Goal: Use online tool/utility: Utilize a website feature to perform a specific function

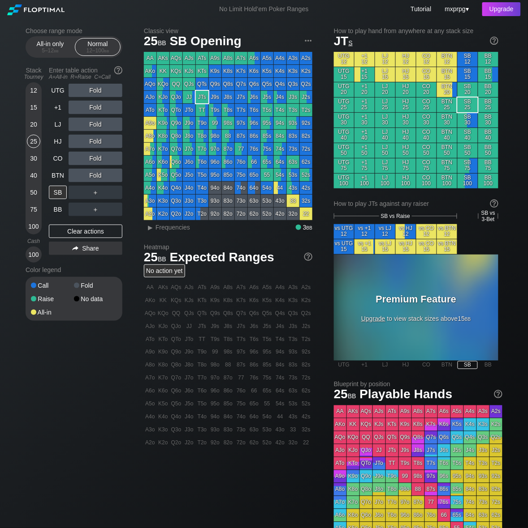
click at [385, 315] on span "Upgrade" at bounding box center [373, 318] width 24 height 7
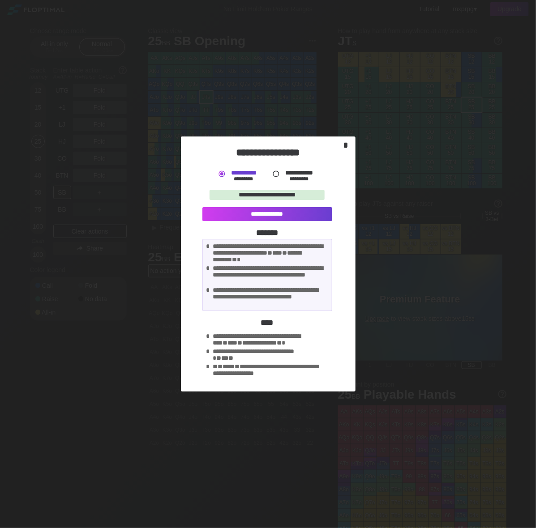
click at [346, 145] on div "*" at bounding box center [345, 145] width 13 height 10
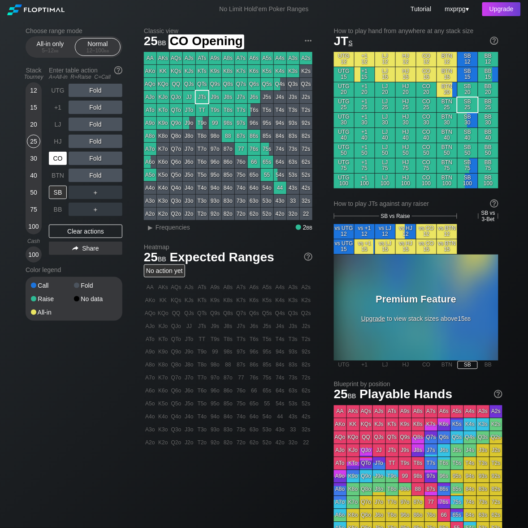
click at [57, 158] on div "CO" at bounding box center [58, 158] width 18 height 13
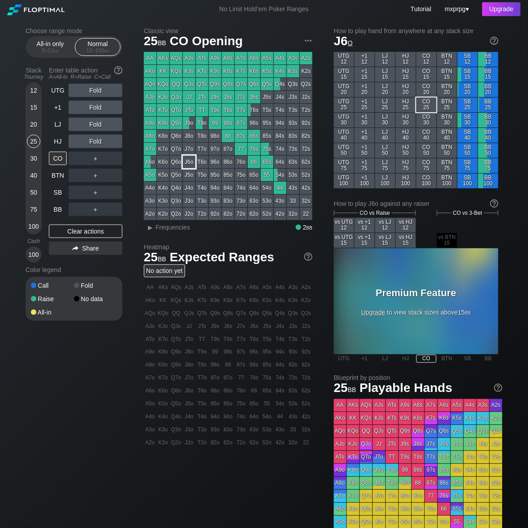
click at [189, 165] on div "J6o" at bounding box center [189, 162] width 13 height 13
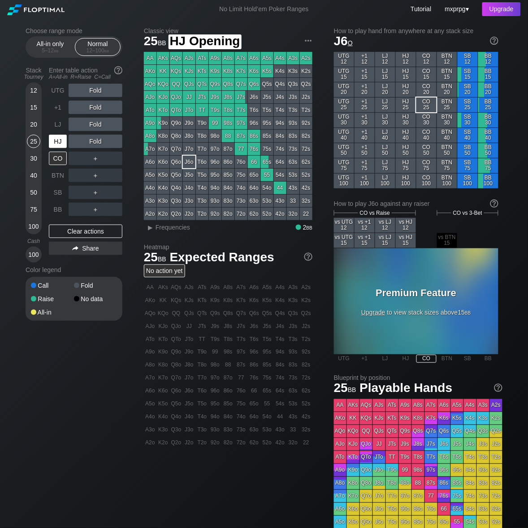
click at [63, 136] on div "HJ" at bounding box center [58, 141] width 18 height 13
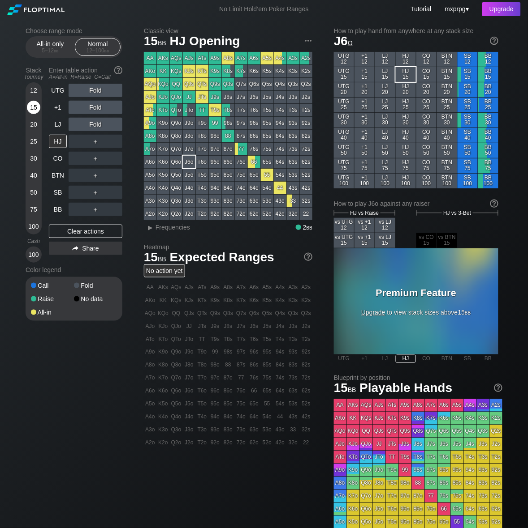
click at [31, 104] on div "15" at bounding box center [33, 107] width 13 height 13
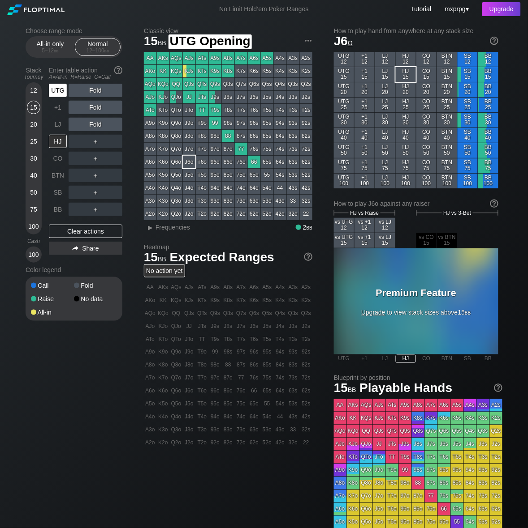
click at [65, 88] on div "UTG" at bounding box center [58, 90] width 18 height 13
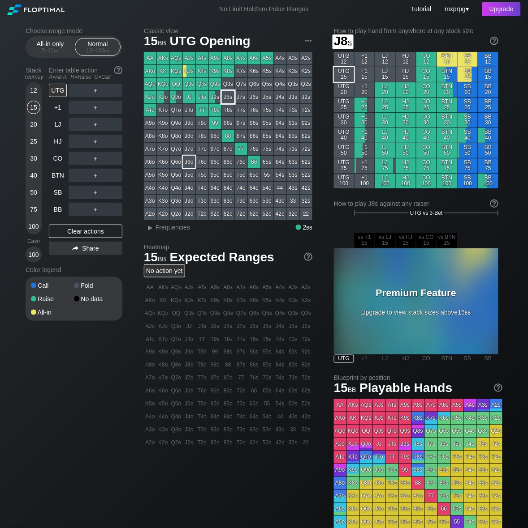
click at [232, 97] on div "J8s" at bounding box center [228, 97] width 13 height 13
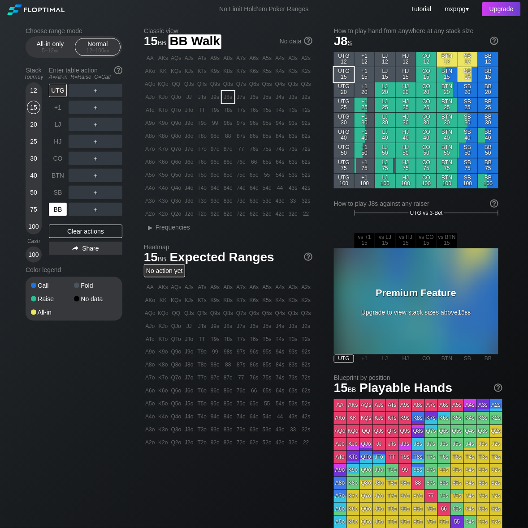
click at [63, 209] on div "BB" at bounding box center [58, 209] width 18 height 13
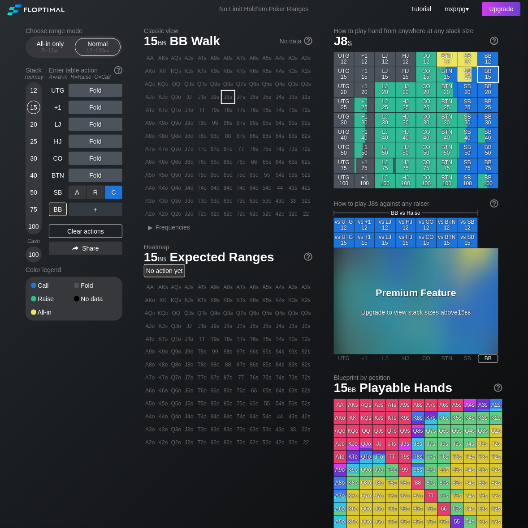
click at [112, 187] on div "C ✕" at bounding box center [113, 192] width 17 height 13
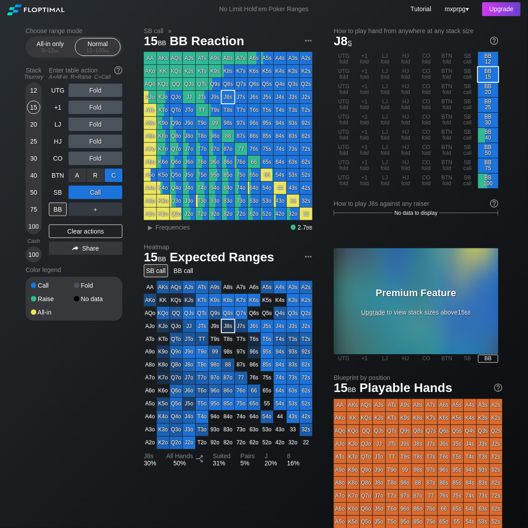
click at [114, 173] on div "C ✕" at bounding box center [113, 175] width 17 height 13
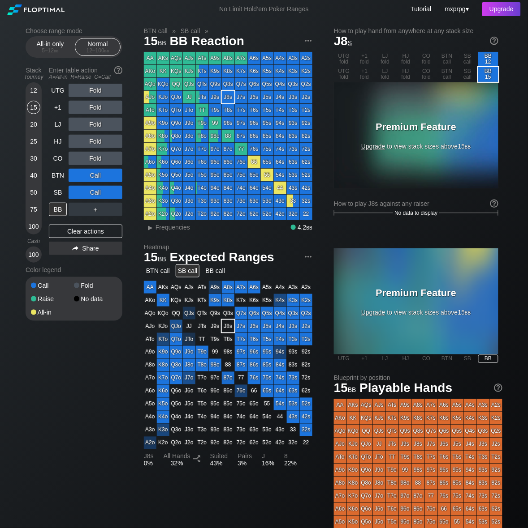
click at [218, 229] on div "▸ Frequencies 4.2 bb" at bounding box center [233, 228] width 157 height 8
click at [99, 174] on div "Call" at bounding box center [96, 175] width 54 height 13
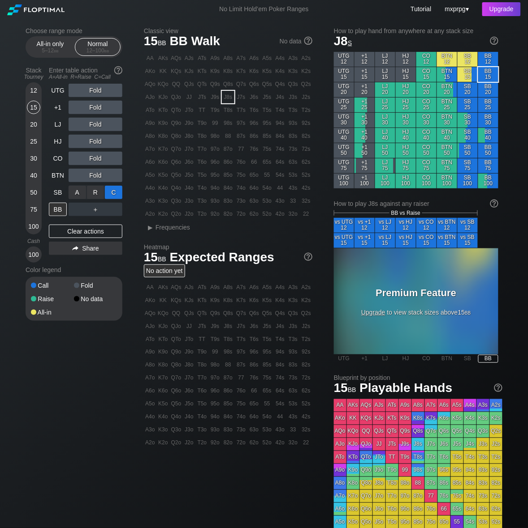
click at [115, 187] on div "C ✕" at bounding box center [113, 192] width 17 height 13
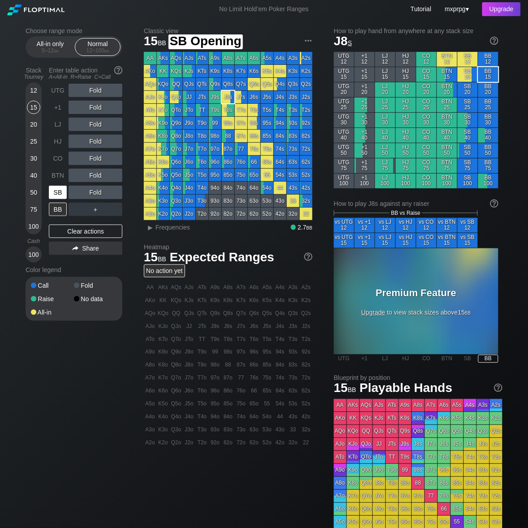
click at [56, 192] on div "SB" at bounding box center [58, 192] width 18 height 13
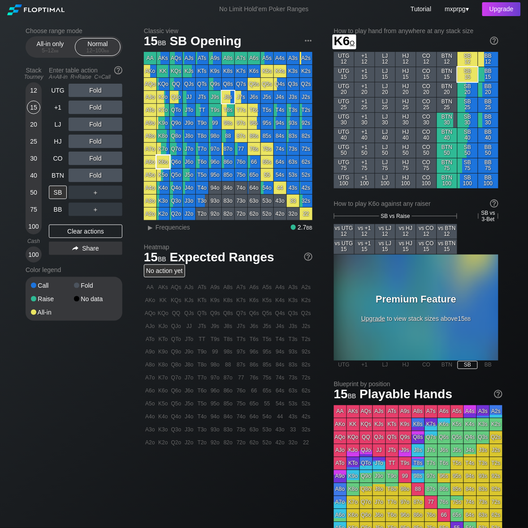
click at [165, 158] on div "K6o" at bounding box center [163, 162] width 13 height 13
click at [60, 169] on div "BTN" at bounding box center [58, 175] width 18 height 13
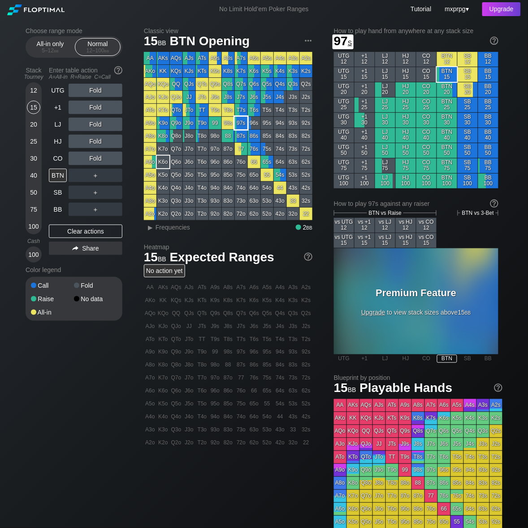
click at [238, 118] on div "97s" at bounding box center [241, 123] width 13 height 13
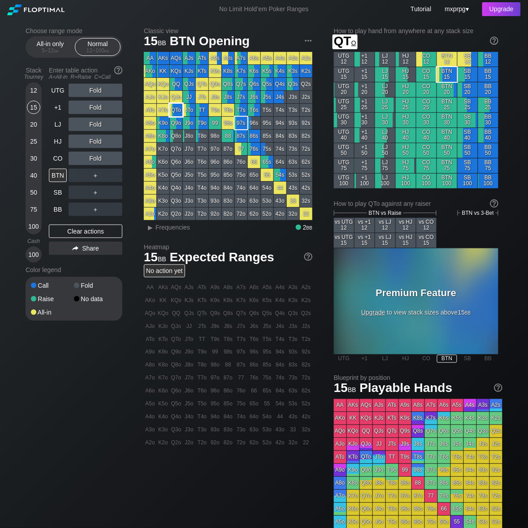
click at [180, 111] on div "QTo" at bounding box center [176, 110] width 13 height 13
click at [63, 135] on div "HJ" at bounding box center [58, 141] width 18 height 13
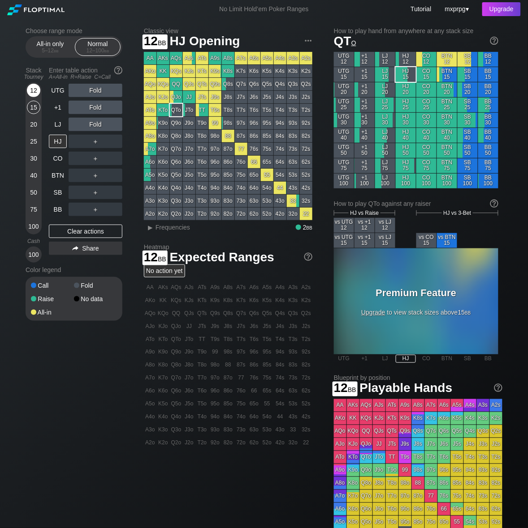
click at [36, 86] on div "12" at bounding box center [33, 90] width 13 height 13
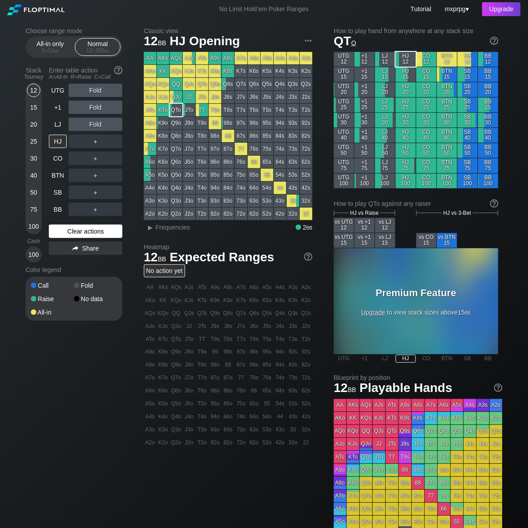
click at [75, 230] on div "Clear actions" at bounding box center [85, 231] width 73 height 13
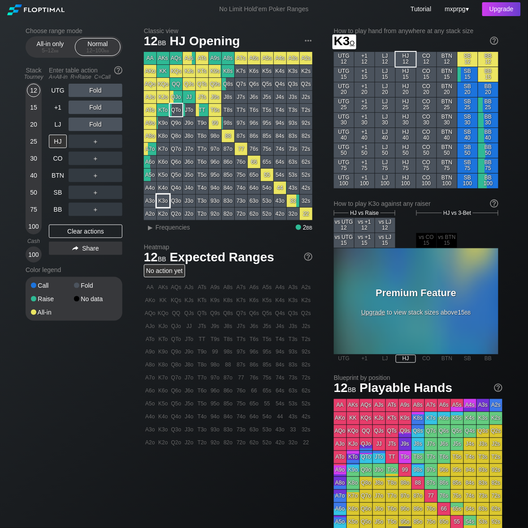
click at [163, 200] on div "K3o" at bounding box center [163, 201] width 13 height 13
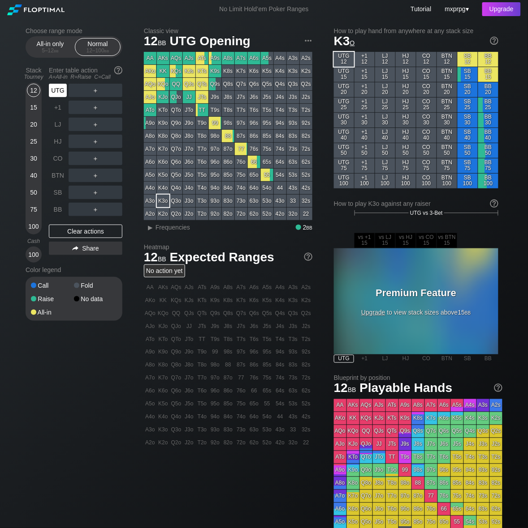
click at [57, 86] on div "UTG" at bounding box center [58, 90] width 18 height 13
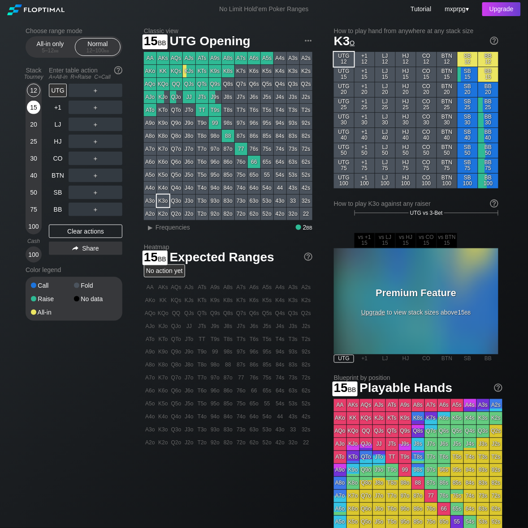
click at [34, 104] on div "15" at bounding box center [33, 107] width 13 height 13
click at [28, 84] on div "12" at bounding box center [33, 90] width 13 height 13
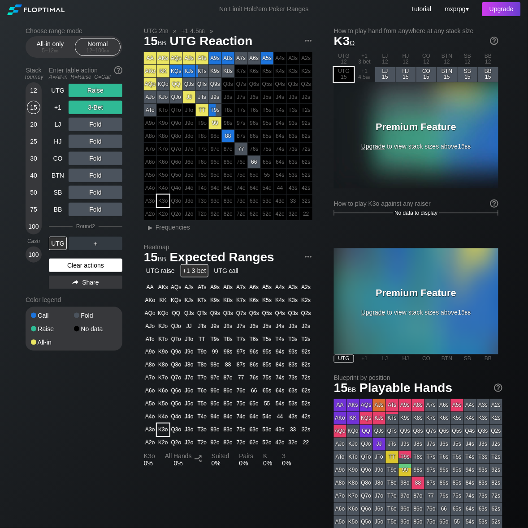
click at [102, 261] on div "Clear actions" at bounding box center [85, 265] width 73 height 13
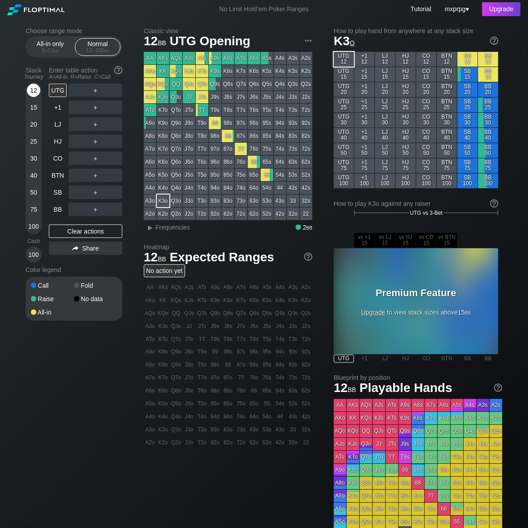
click at [35, 86] on div "12" at bounding box center [33, 90] width 13 height 13
drag, startPoint x: 37, startPoint y: 88, endPoint x: 39, endPoint y: 103, distance: 14.9
click at [37, 88] on div "12" at bounding box center [33, 90] width 13 height 13
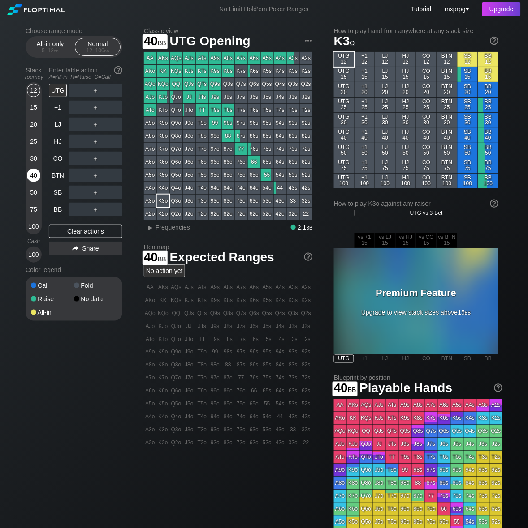
click at [33, 175] on div "40" at bounding box center [33, 175] width 13 height 13
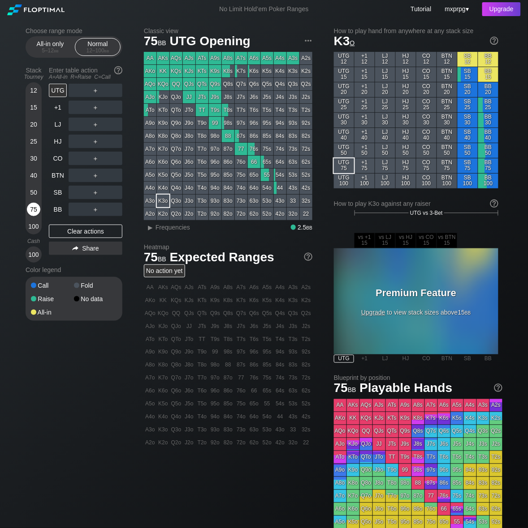
click at [37, 206] on div "75" at bounding box center [33, 209] width 13 height 13
click at [37, 216] on div "75" at bounding box center [33, 211] width 13 height 17
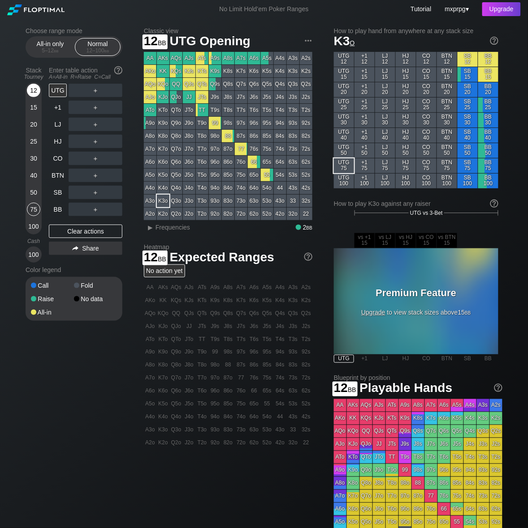
click at [33, 88] on div "12" at bounding box center [33, 90] width 13 height 13
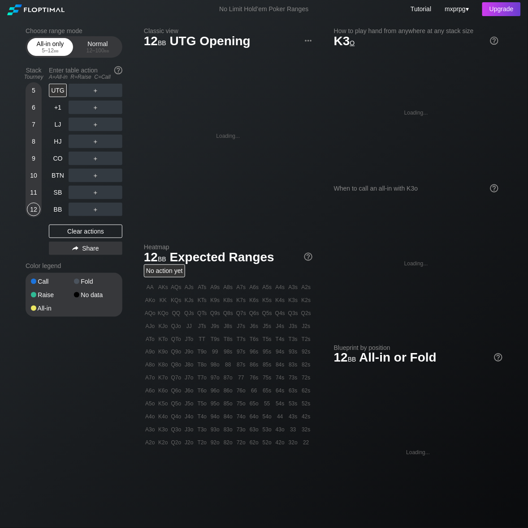
click at [57, 49] on span "bb" at bounding box center [56, 50] width 5 height 6
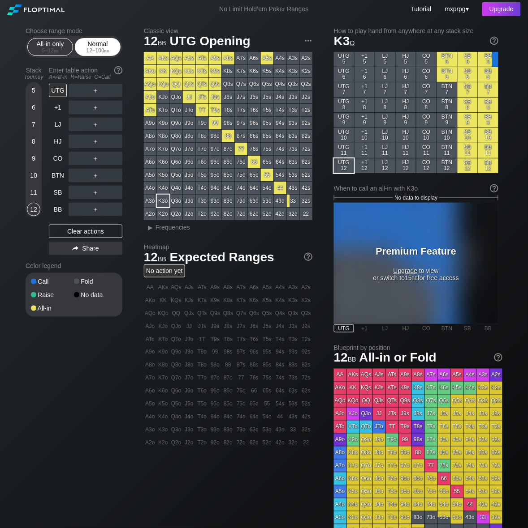
drag, startPoint x: 92, startPoint y: 45, endPoint x: 93, endPoint y: 50, distance: 4.9
click at [93, 45] on div "Normal 12 – 100 bb" at bounding box center [97, 47] width 41 height 17
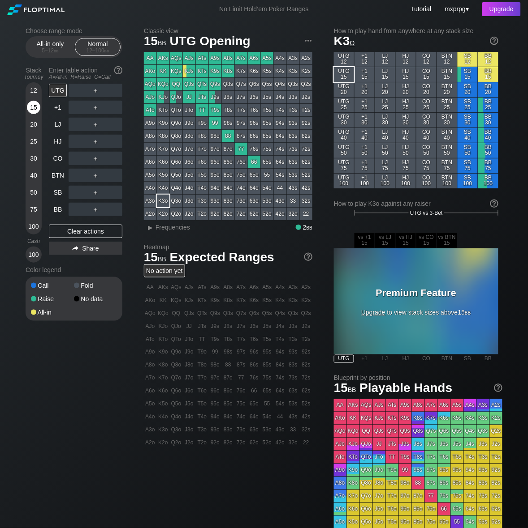
click at [35, 103] on div "15" at bounding box center [33, 107] width 13 height 13
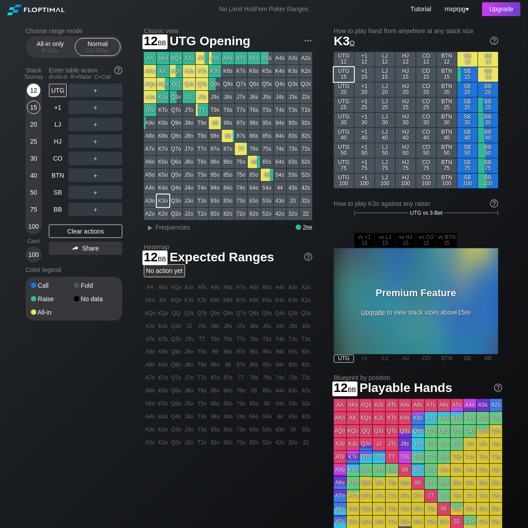
click at [34, 90] on div "12" at bounding box center [33, 90] width 13 height 13
click at [33, 84] on div "12" at bounding box center [33, 90] width 13 height 13
click at [26, 84] on div "12 15 20 25 30 40 50 75 100 Cash 100" at bounding box center [34, 173] width 16 height 179
click at [30, 88] on div "12" at bounding box center [33, 90] width 13 height 13
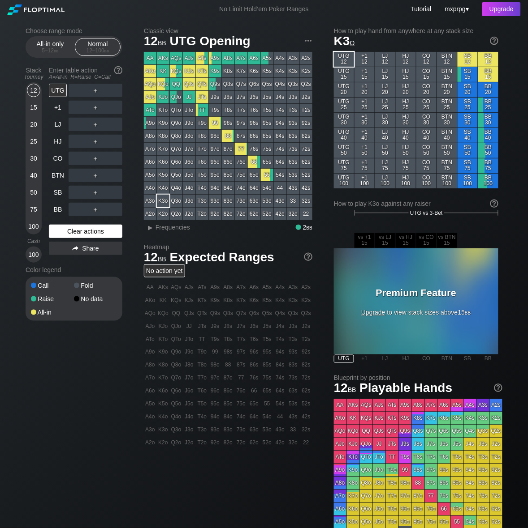
click at [98, 225] on div "Clear actions" at bounding box center [85, 231] width 73 height 13
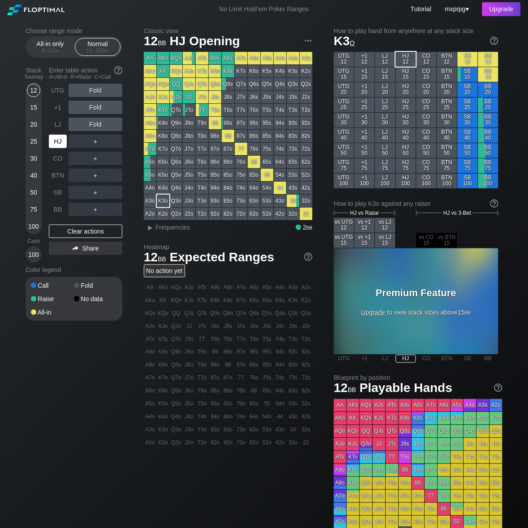
click at [58, 137] on div "HJ" at bounding box center [58, 141] width 18 height 13
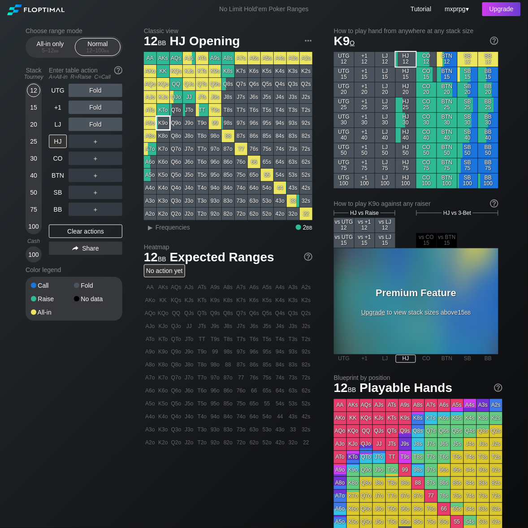
click at [163, 119] on div "K9o" at bounding box center [163, 123] width 13 height 13
drag, startPoint x: 133, startPoint y: 158, endPoint x: 101, endPoint y: 167, distance: 33.9
click at [133, 158] on div "Choose range mode All-in only 5 – 12 bb Normal 12 – 100 bb Stack Tourney Enter …" at bounding box center [81, 179] width 111 height 305
click at [115, 172] on div "C ✕" at bounding box center [113, 175] width 17 height 13
click at [57, 142] on div "HJ" at bounding box center [58, 141] width 18 height 13
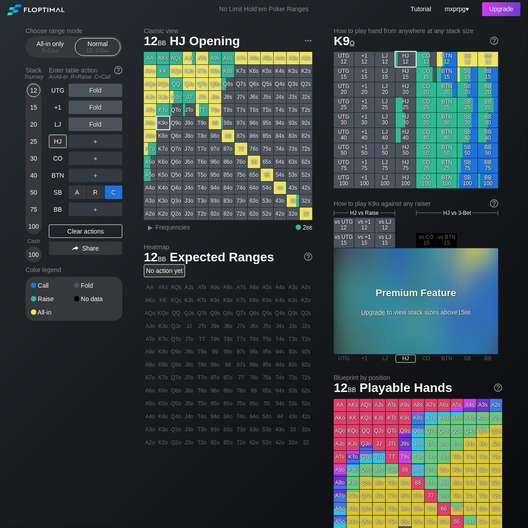
drag, startPoint x: 121, startPoint y: 191, endPoint x: 115, endPoint y: 189, distance: 6.2
click at [115, 189] on div "C ✕" at bounding box center [113, 192] width 17 height 13
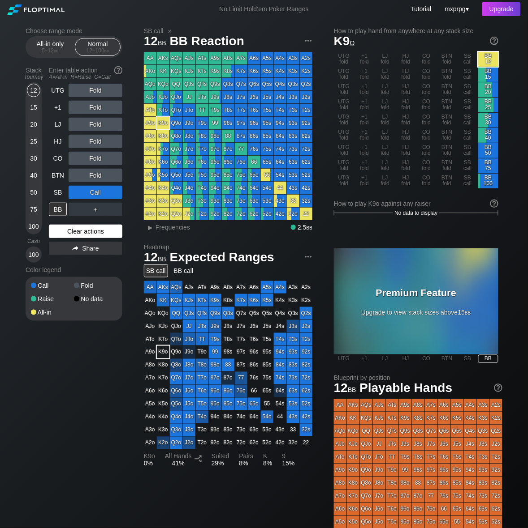
click at [94, 233] on div "Clear actions" at bounding box center [85, 231] width 73 height 13
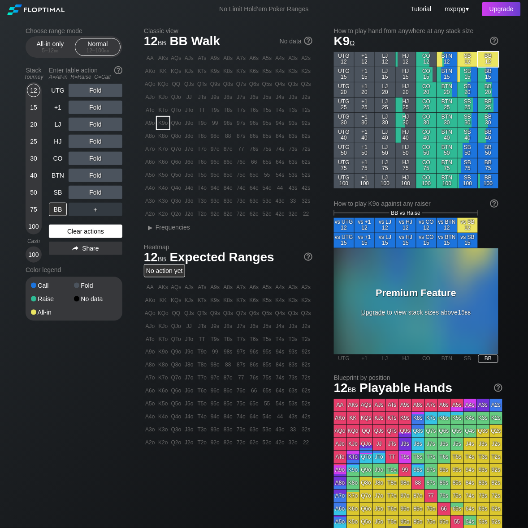
click at [95, 233] on div "Clear actions" at bounding box center [85, 231] width 73 height 13
click at [86, 231] on div "Clear actions" at bounding box center [85, 231] width 73 height 13
click at [52, 187] on div "SB" at bounding box center [58, 192] width 18 height 13
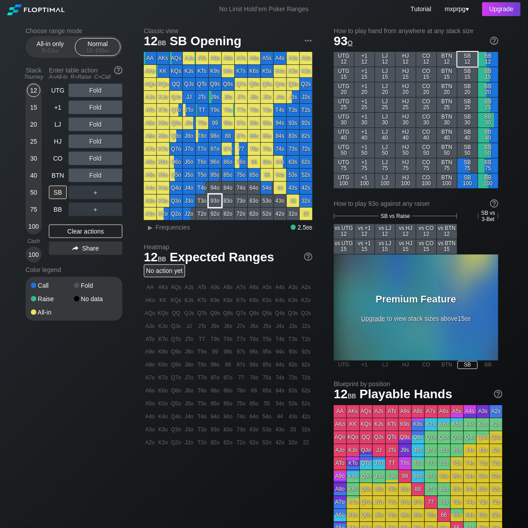
click at [218, 197] on div "93o" at bounding box center [215, 201] width 13 height 13
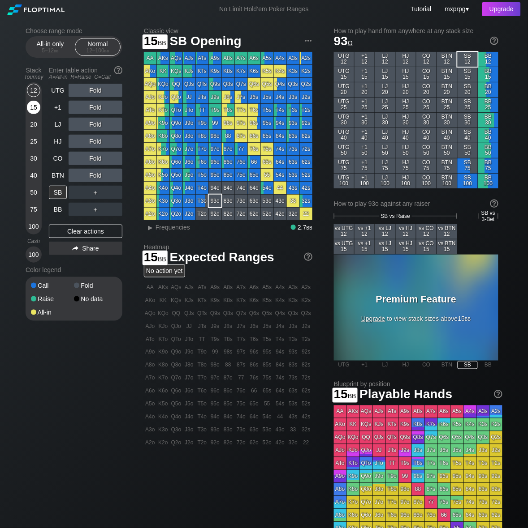
click at [34, 103] on div "15" at bounding box center [33, 107] width 13 height 13
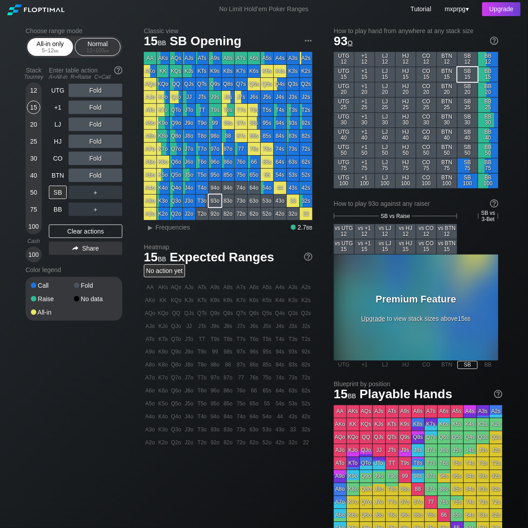
click at [65, 47] on div "5 – 12 bb" at bounding box center [50, 50] width 38 height 6
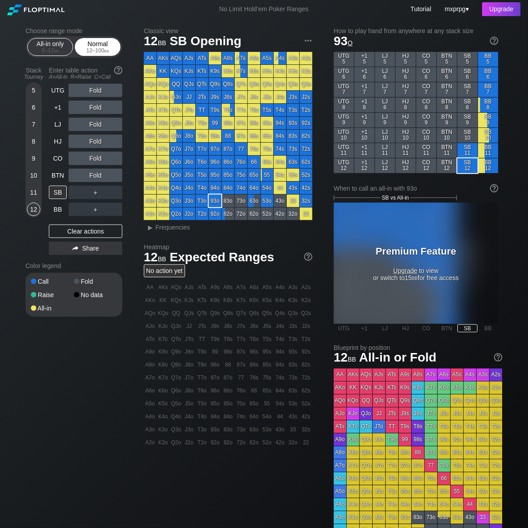
click at [98, 45] on div "Normal 12 – 100 bb" at bounding box center [97, 47] width 41 height 17
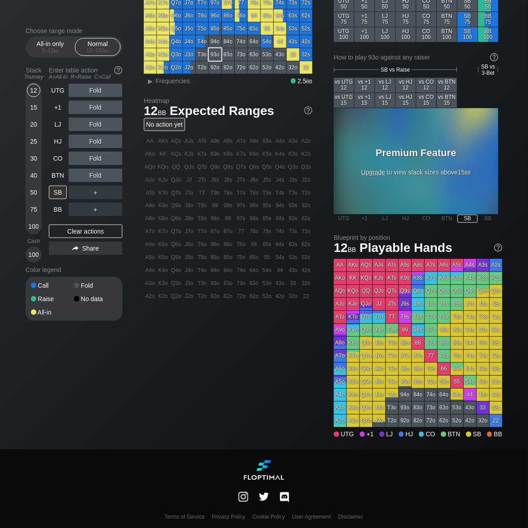
scroll to position [90, 0]
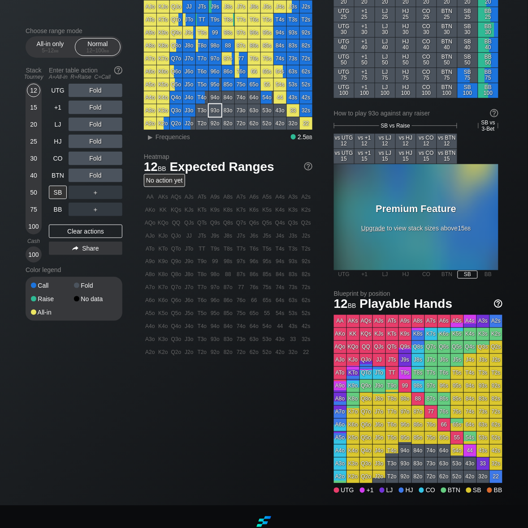
click at [498, 301] on img at bounding box center [498, 304] width 10 height 10
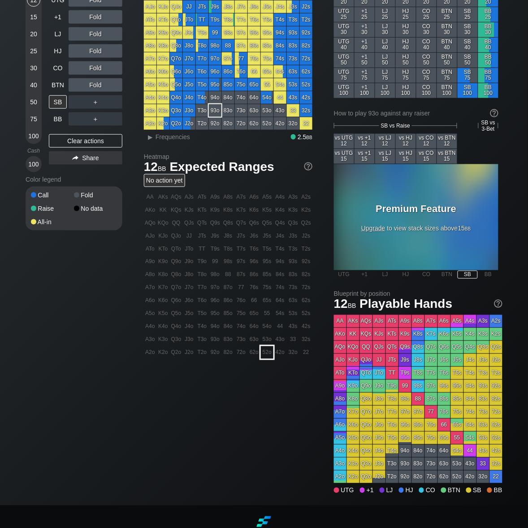
scroll to position [0, 0]
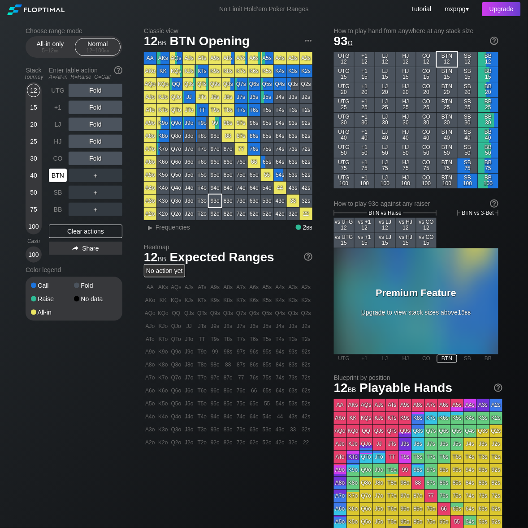
click at [57, 175] on div "BTN" at bounding box center [58, 175] width 18 height 13
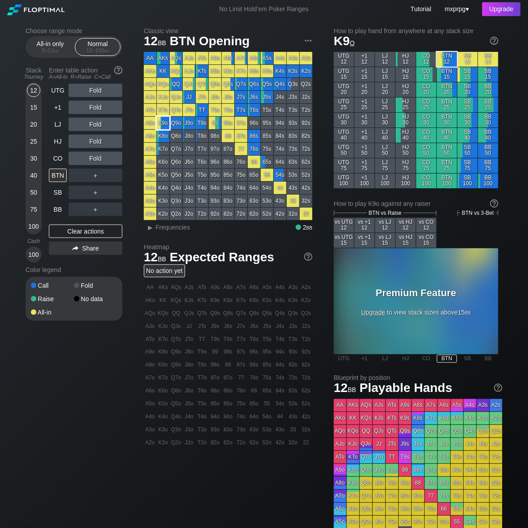
click at [163, 124] on div "K9o" at bounding box center [163, 123] width 13 height 13
click at [113, 189] on div "C ✕" at bounding box center [113, 192] width 17 height 13
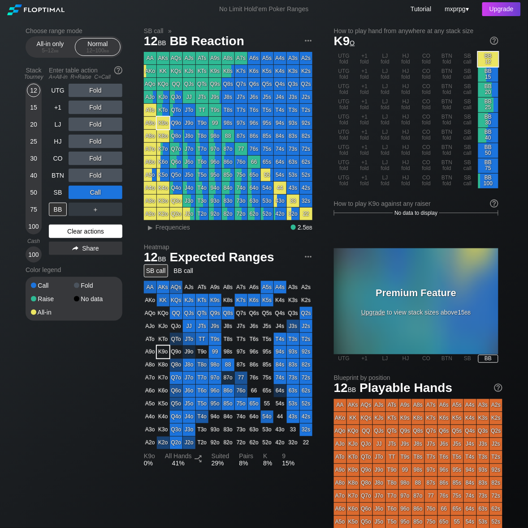
click at [108, 231] on div "Clear actions" at bounding box center [85, 231] width 73 height 13
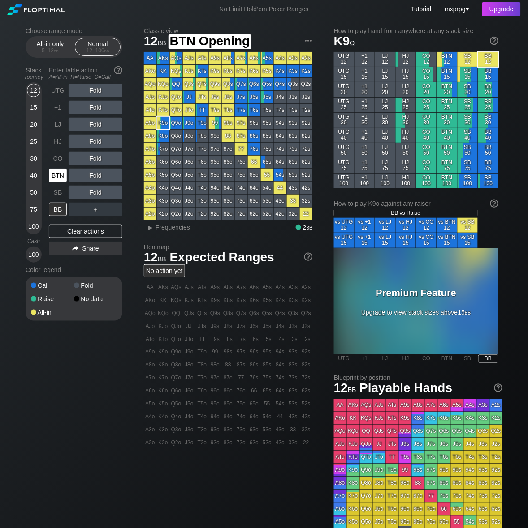
click at [59, 169] on div "BTN" at bounding box center [58, 175] width 18 height 13
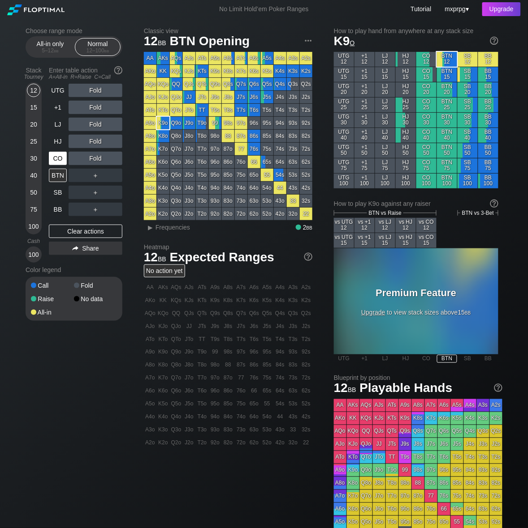
drag, startPoint x: 57, startPoint y: 153, endPoint x: 67, endPoint y: 157, distance: 10.6
click at [57, 153] on div "CO" at bounding box center [58, 158] width 18 height 13
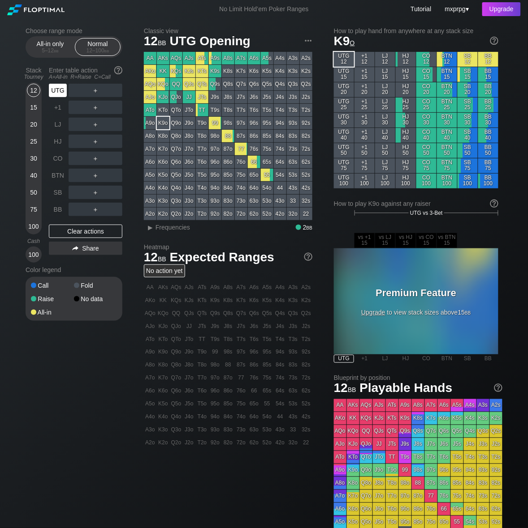
click at [59, 91] on div "UTG" at bounding box center [58, 90] width 18 height 13
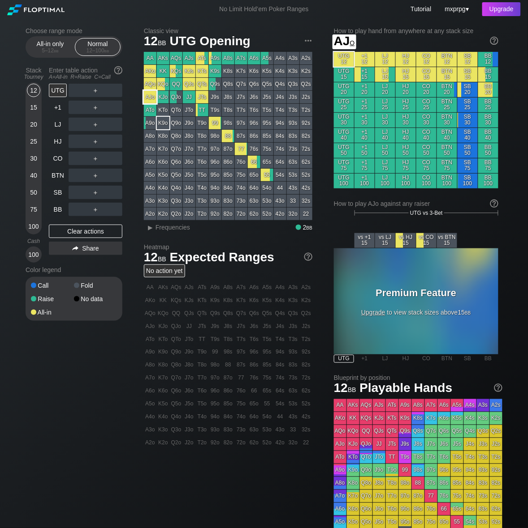
click at [148, 97] on div "AJo" at bounding box center [150, 97] width 13 height 13
click at [58, 50] on span "bb" at bounding box center [56, 50] width 5 height 6
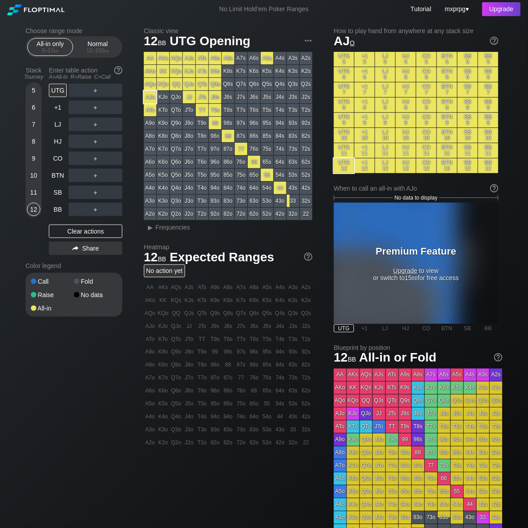
click at [224, 225] on div "▸ Frequencies" at bounding box center [233, 228] width 157 height 8
click at [164, 225] on span "Frequencies" at bounding box center [172, 227] width 34 height 7
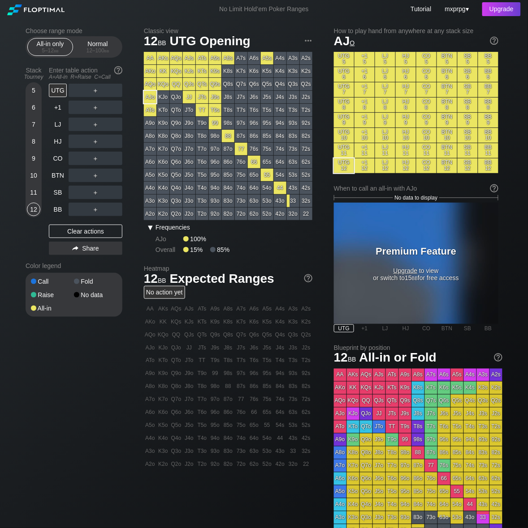
click at [171, 227] on span "Frequencies" at bounding box center [172, 227] width 34 height 7
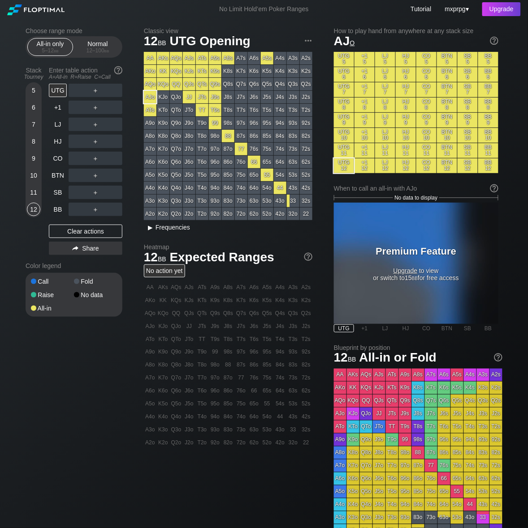
click at [171, 227] on span "Frequencies" at bounding box center [172, 227] width 34 height 7
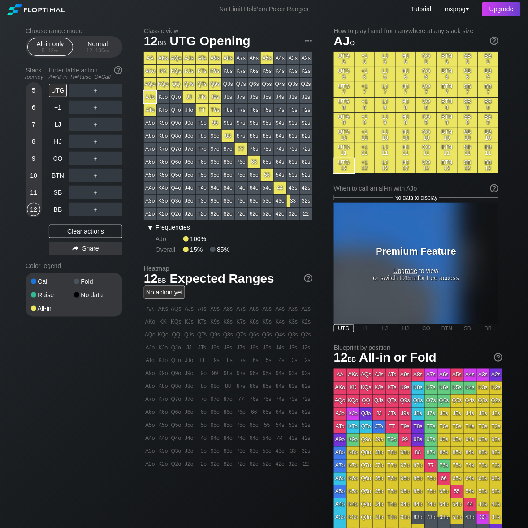
click at [171, 227] on span "Frequencies" at bounding box center [172, 227] width 34 height 7
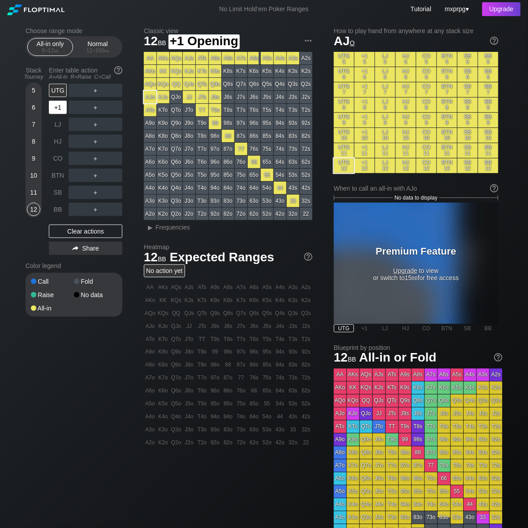
click at [56, 106] on div "+1" at bounding box center [58, 107] width 18 height 13
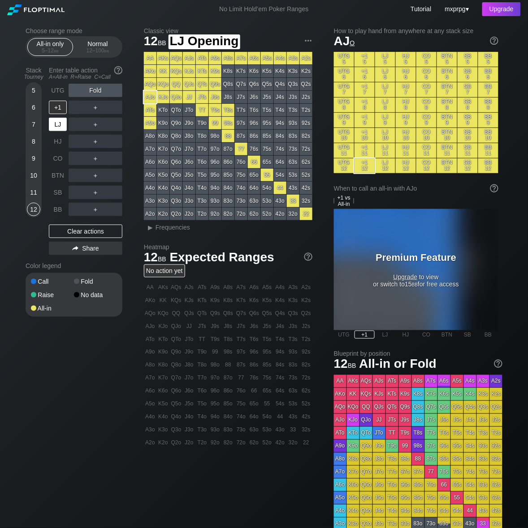
click at [58, 119] on div "LJ" at bounding box center [58, 124] width 18 height 13
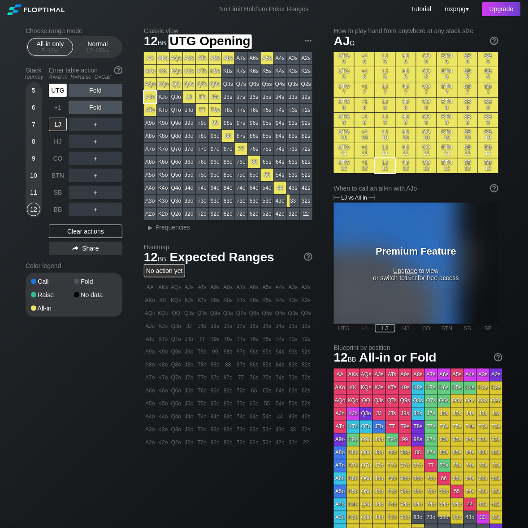
click at [62, 90] on div "UTG" at bounding box center [58, 90] width 18 height 13
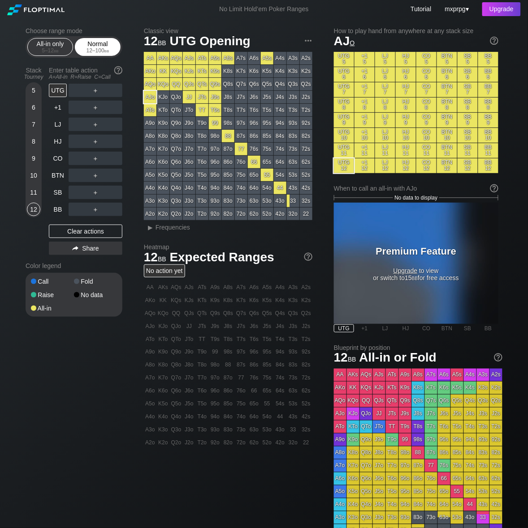
click at [104, 40] on div "Normal 12 – 100 bb" at bounding box center [97, 47] width 41 height 17
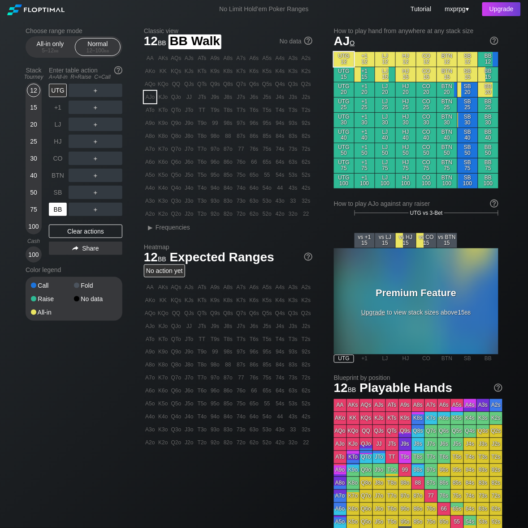
click at [60, 206] on div "BB" at bounding box center [58, 209] width 18 height 13
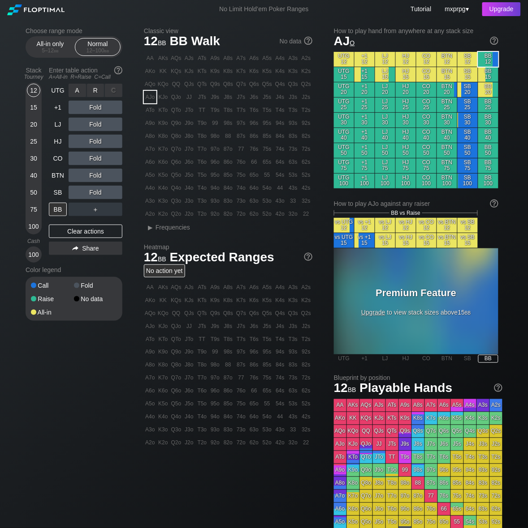
click at [77, 89] on div "A ✕" at bounding box center [77, 90] width 17 height 13
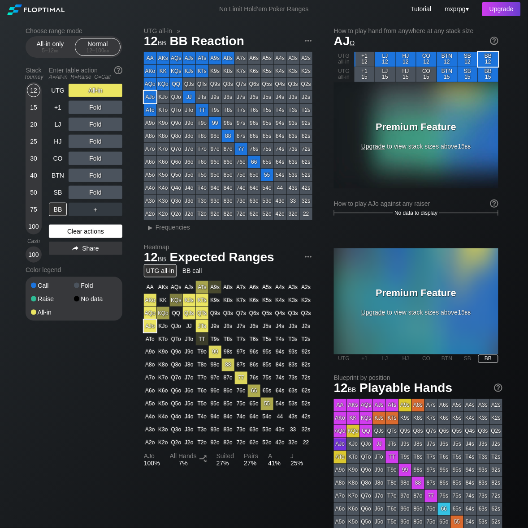
click at [86, 230] on div "Clear actions" at bounding box center [85, 231] width 73 height 13
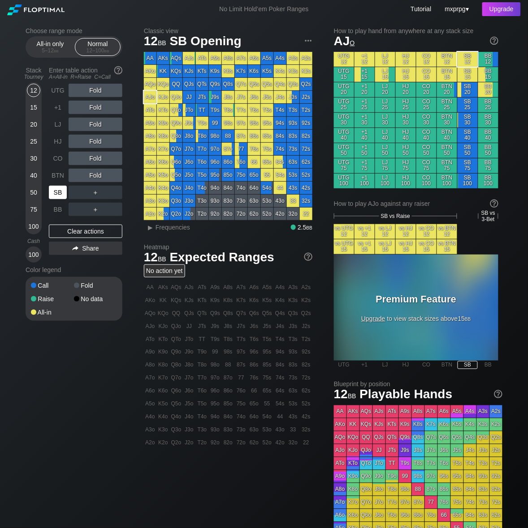
click at [59, 188] on div "SB" at bounding box center [58, 192] width 18 height 13
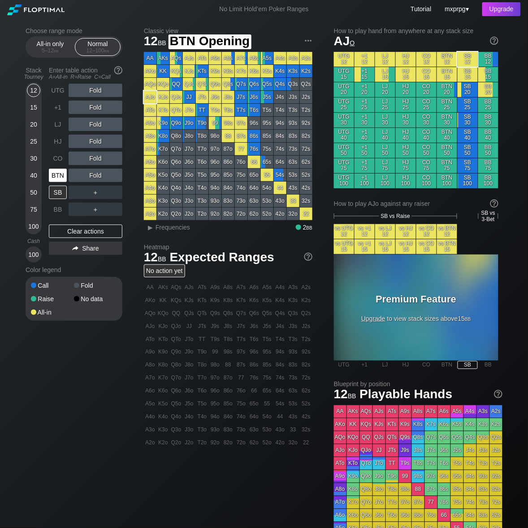
click at [56, 171] on div "BTN" at bounding box center [58, 175] width 18 height 13
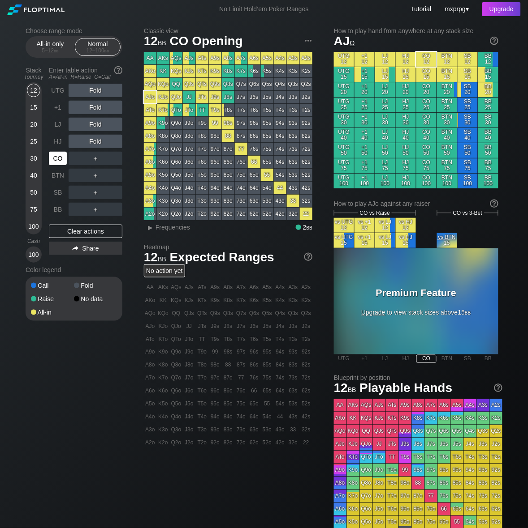
click at [61, 160] on div "CO" at bounding box center [58, 158] width 18 height 13
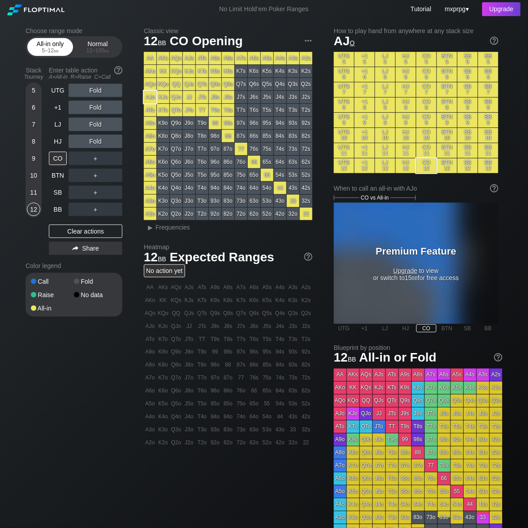
click at [49, 39] on div "All-in only 5 – 12 bb" at bounding box center [50, 47] width 41 height 17
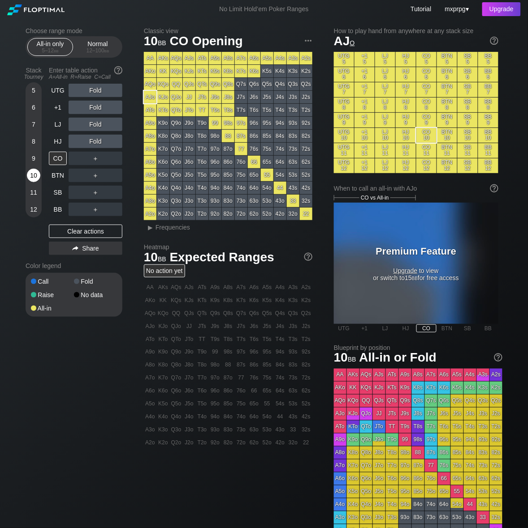
click at [31, 178] on div "10" at bounding box center [33, 175] width 13 height 13
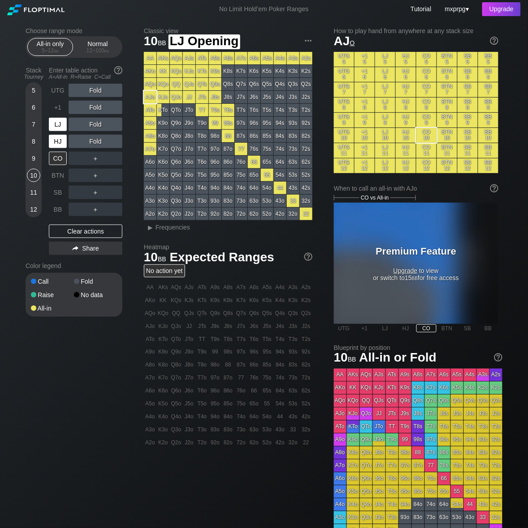
click at [61, 139] on div "HJ" at bounding box center [58, 141] width 18 height 13
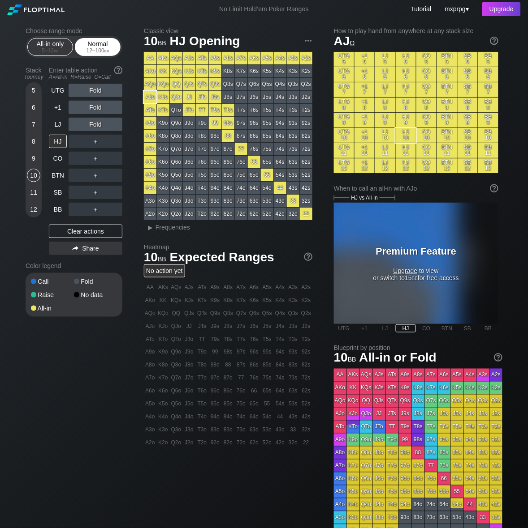
click at [105, 43] on div "Normal 12 – 100 bb" at bounding box center [97, 47] width 41 height 17
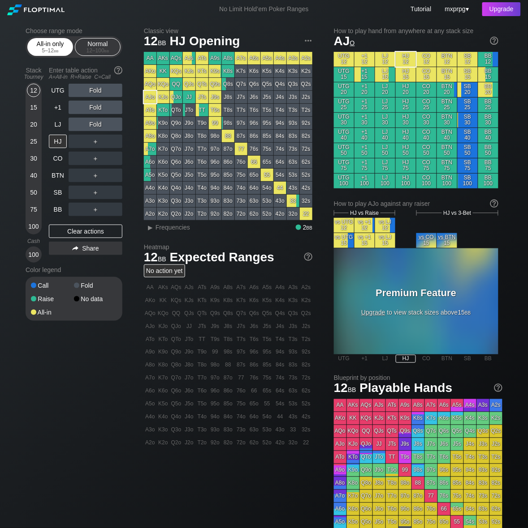
click at [52, 42] on div "All-in only 5 – 12 bb" at bounding box center [50, 47] width 41 height 17
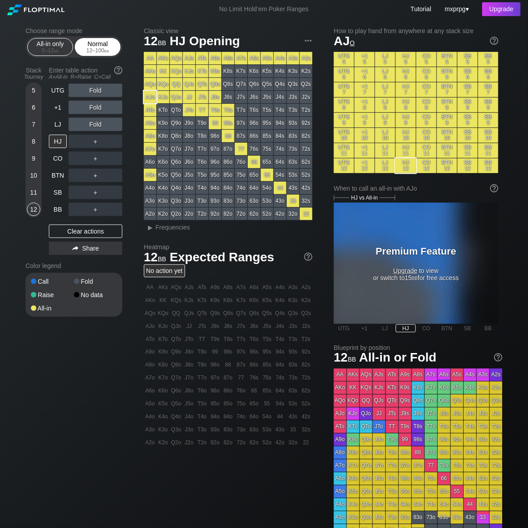
click at [87, 43] on div "Normal 12 – 100 bb" at bounding box center [97, 47] width 41 height 17
click at [49, 43] on div "All-in only 5 – 12 bb" at bounding box center [50, 47] width 41 height 17
click at [92, 47] on div "12 – 100 bb" at bounding box center [98, 50] width 38 height 6
click at [39, 47] on div "5 – 12 bb" at bounding box center [50, 50] width 38 height 6
click at [99, 46] on div "Normal 12 – 100 bb" at bounding box center [97, 47] width 41 height 17
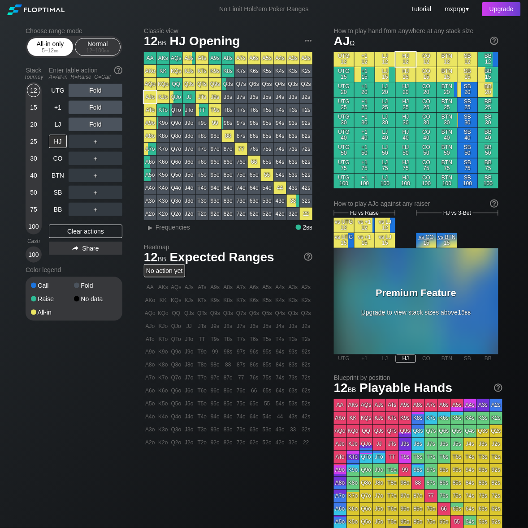
click at [43, 43] on div "All-in only 5 – 12 bb" at bounding box center [50, 47] width 41 height 17
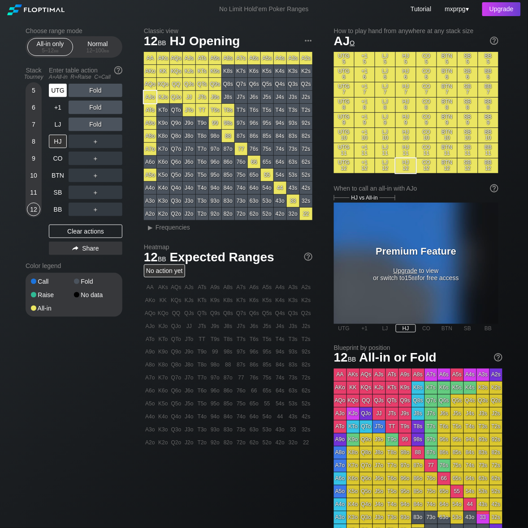
click at [55, 92] on div "UTG" at bounding box center [58, 90] width 18 height 13
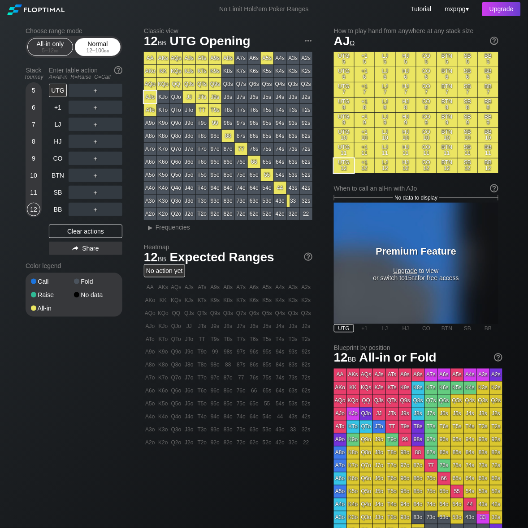
click at [92, 47] on div "12 – 100 bb" at bounding box center [98, 50] width 38 height 6
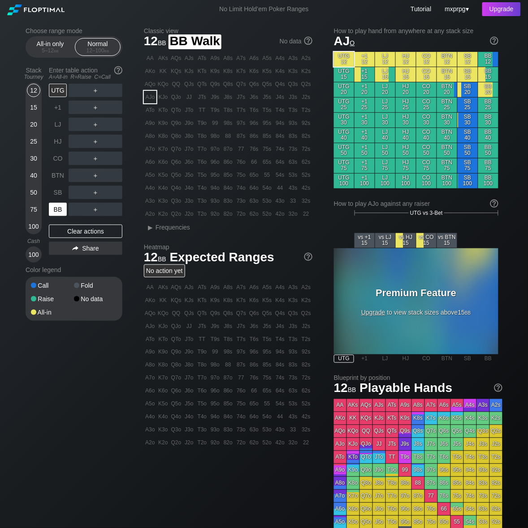
drag, startPoint x: 60, startPoint y: 208, endPoint x: 62, endPoint y: 202, distance: 7.1
click at [60, 208] on div "BB" at bounding box center [58, 209] width 18 height 13
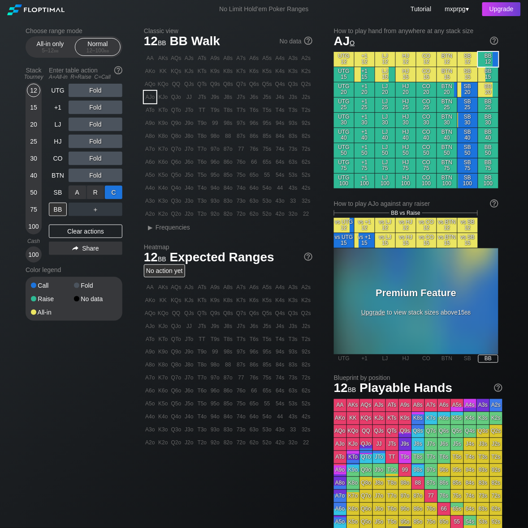
click at [112, 187] on div "C ✕" at bounding box center [113, 192] width 17 height 13
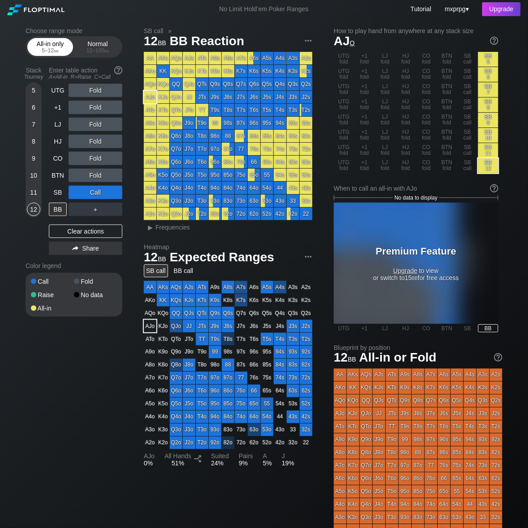
click at [52, 43] on div "All-in only 5 – 12 bb" at bounding box center [50, 47] width 41 height 17
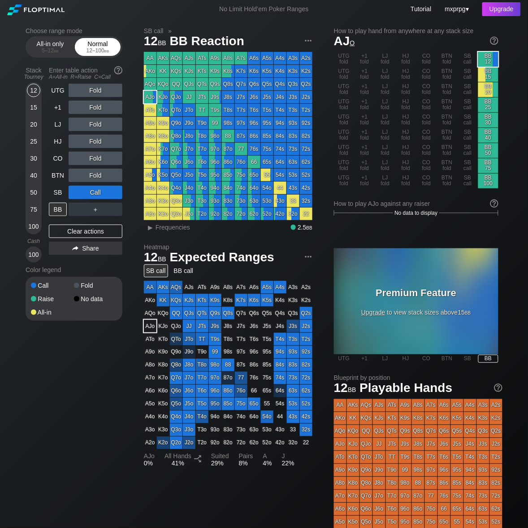
click at [85, 48] on div "12 – 100 bb" at bounding box center [98, 50] width 38 height 6
click at [176, 121] on div "Q9o" at bounding box center [176, 123] width 13 height 13
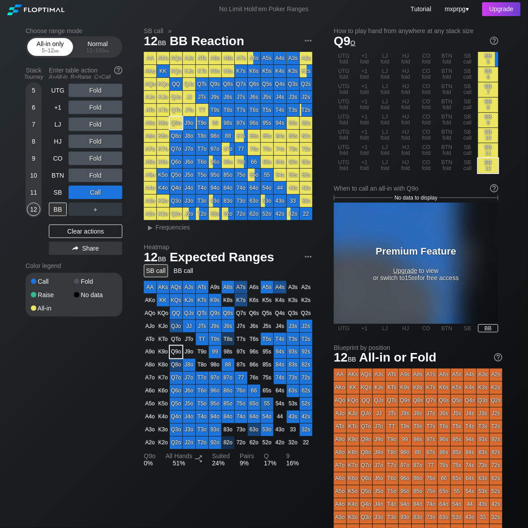
click at [51, 46] on div "All-in only 5 – 12 bb" at bounding box center [50, 47] width 41 height 17
